Goal: Register for event/course

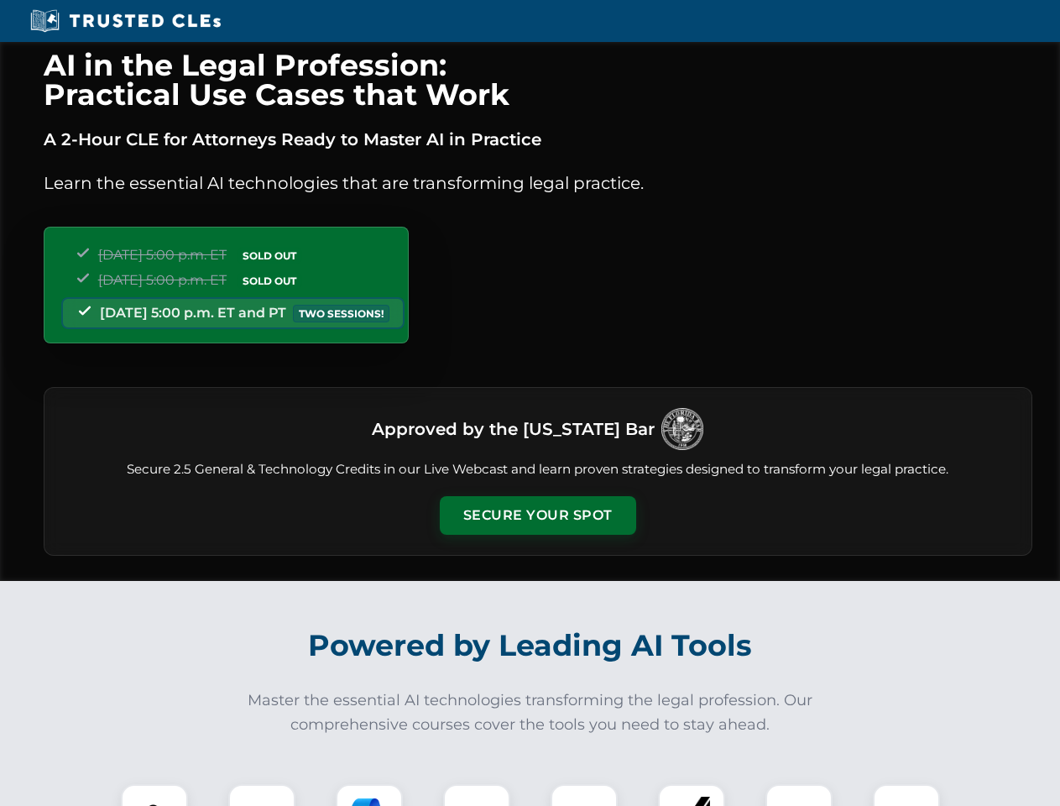
click at [537, 515] on button "Secure Your Spot" at bounding box center [538, 515] width 196 height 39
click at [154, 795] on img at bounding box center [154, 817] width 49 height 49
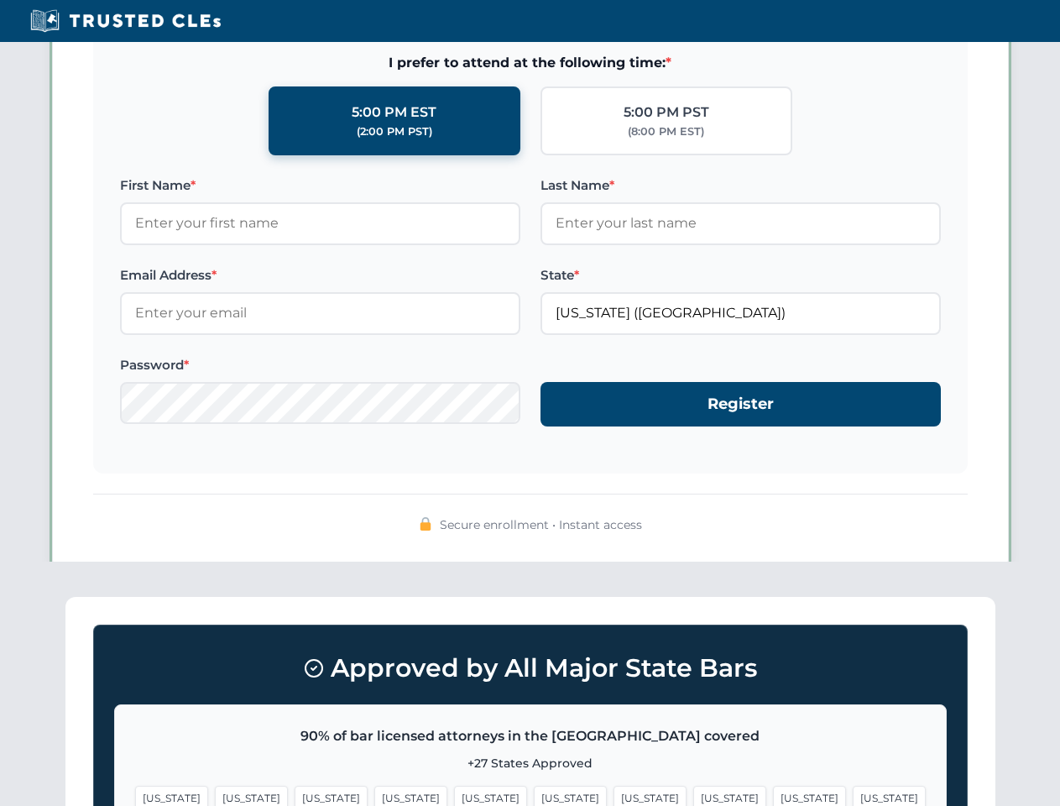
click at [614, 795] on span "[US_STATE]" at bounding box center [650, 798] width 73 height 24
click at [773, 795] on span "[US_STATE]" at bounding box center [809, 798] width 73 height 24
